Goal: Transaction & Acquisition: Purchase product/service

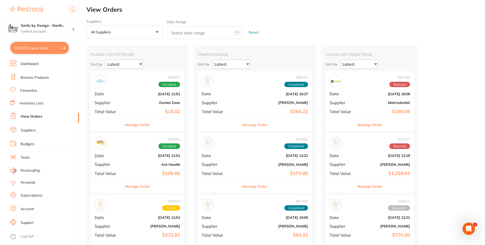
click at [43, 49] on button "$350.02 in your order" at bounding box center [39, 48] width 59 height 12
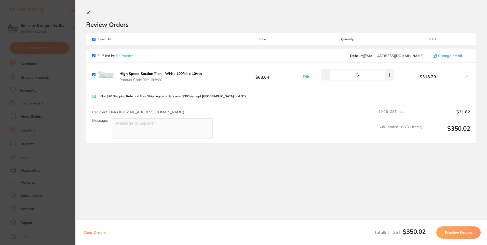
click at [67, 126] on section "Update RRP Set your pre negotiated price for this item. Item Agreed RRP (excl. …" at bounding box center [243, 122] width 487 height 245
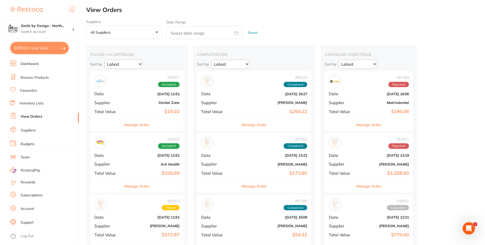
scroll to position [2, 0]
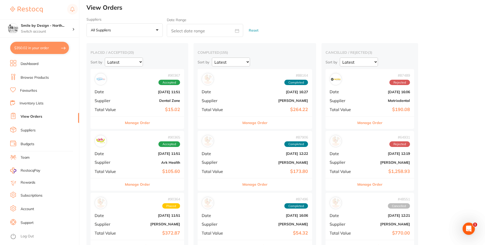
click at [51, 52] on button "$350.02 in your order" at bounding box center [39, 48] width 59 height 12
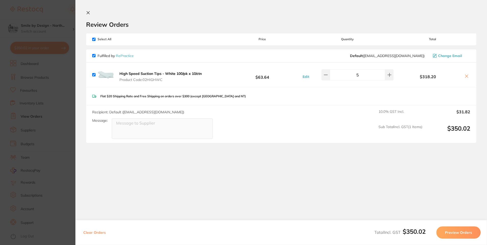
click at [59, 110] on section "Update RRP Set your pre negotiated price for this item. Item Agreed RRP (excl. …" at bounding box center [243, 122] width 487 height 245
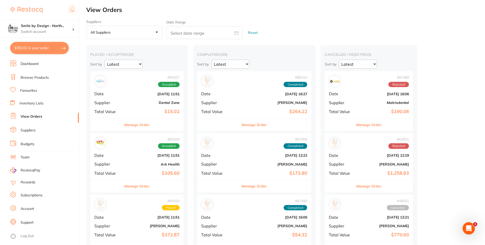
scroll to position [2, 0]
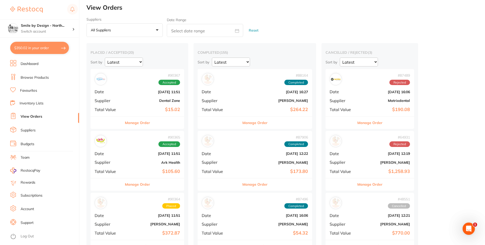
click at [46, 79] on link "Browse Products" at bounding box center [35, 77] width 28 height 5
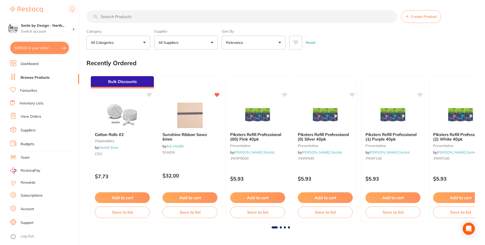
click at [132, 15] on input "search" at bounding box center [242, 16] width 311 height 13
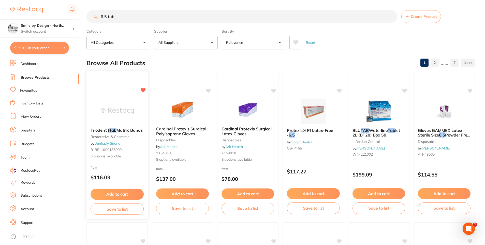
type input "6.5 tab"
click at [111, 129] on em "Tab" at bounding box center [112, 130] width 7 height 5
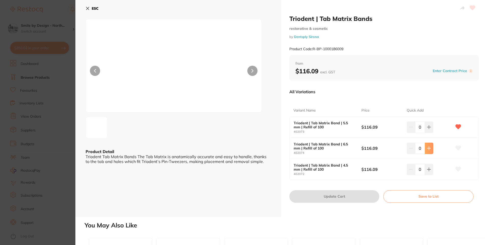
click at [427, 129] on icon at bounding box center [429, 127] width 4 height 4
type input "1"
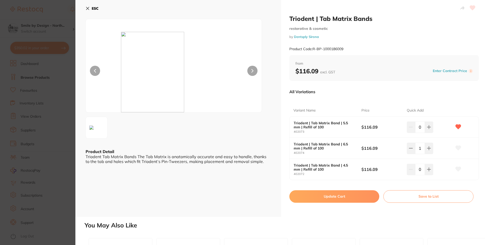
click at [350, 198] on button "Update Cart" at bounding box center [334, 196] width 90 height 12
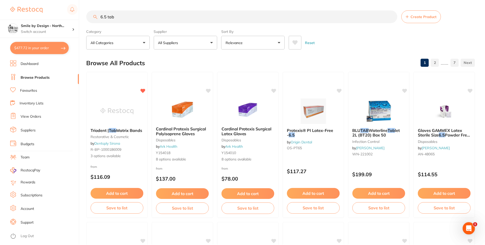
scroll to position [2, 0]
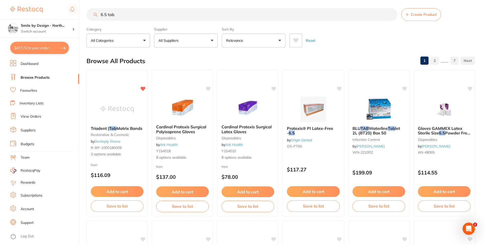
click at [36, 47] on button "$477.72 in your order" at bounding box center [39, 48] width 59 height 12
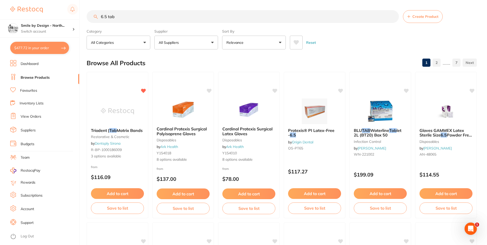
checkbox input "true"
